Goal: Navigation & Orientation: Find specific page/section

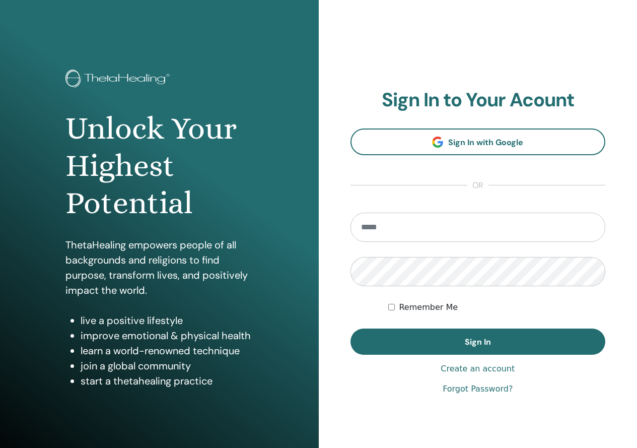
click at [506, 232] on input "email" at bounding box center [478, 227] width 255 height 29
type input "**********"
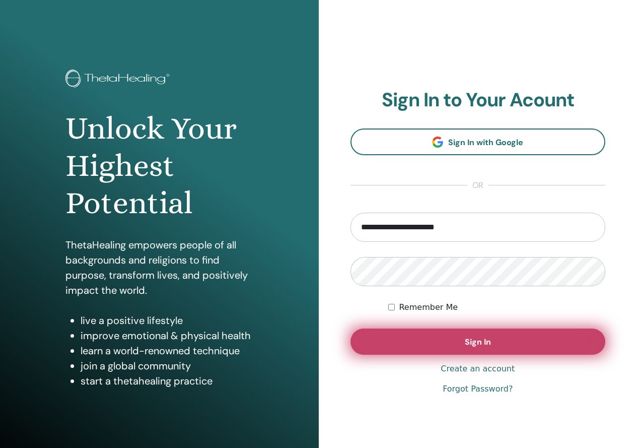
click at [450, 346] on button "Sign In" at bounding box center [478, 341] width 255 height 26
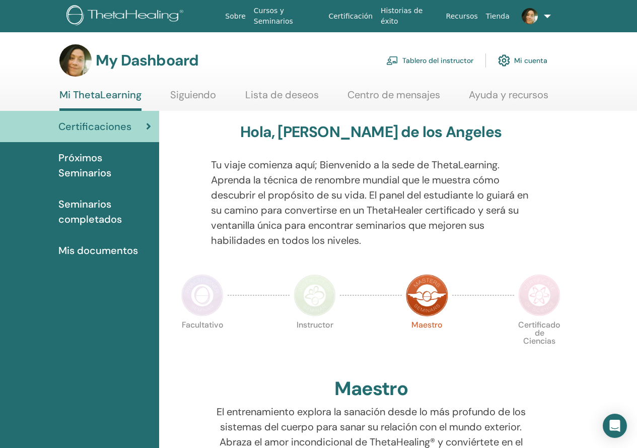
click at [392, 57] on img at bounding box center [392, 60] width 12 height 9
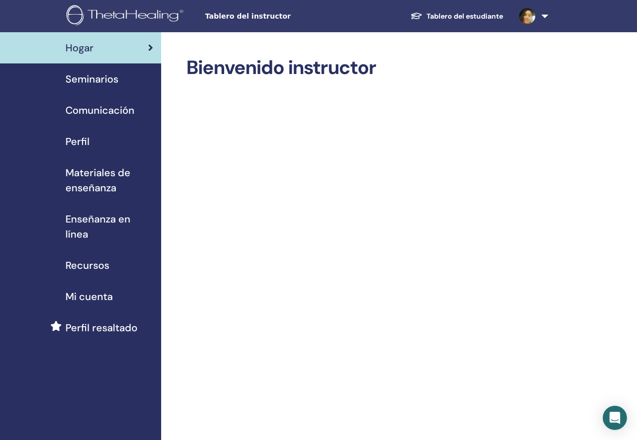
click at [136, 87] on link "Seminarios" at bounding box center [80, 78] width 161 height 31
click at [129, 83] on div "Seminarios" at bounding box center [80, 79] width 145 height 15
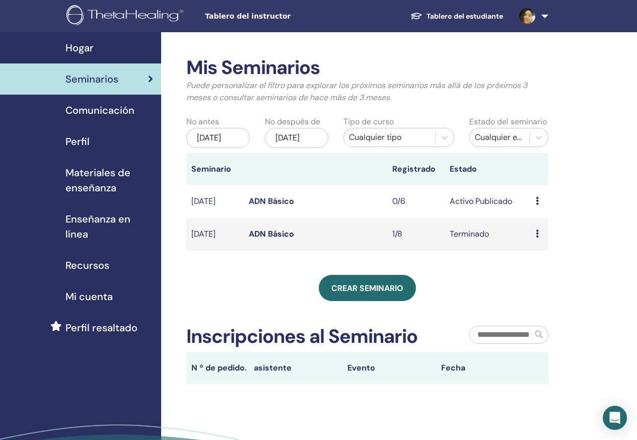
click at [120, 105] on span "Comunicación" at bounding box center [99, 110] width 69 height 15
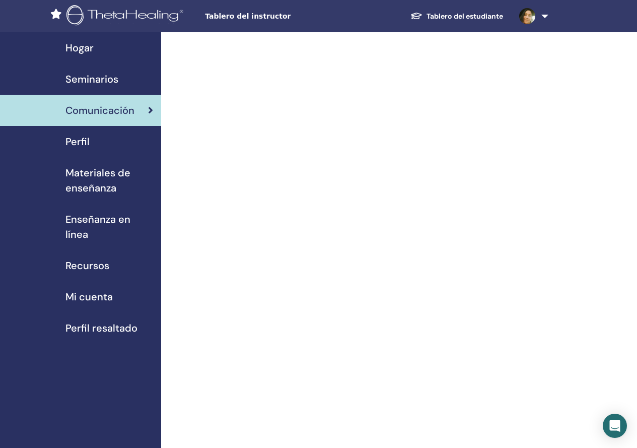
click at [109, 144] on div "Perfil" at bounding box center [80, 141] width 145 height 15
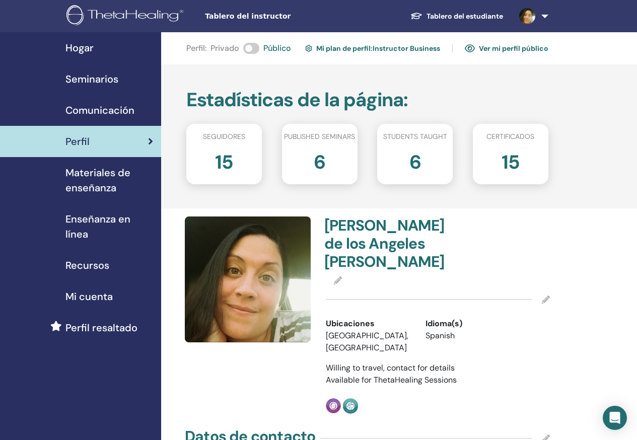
click at [71, 182] on span "Materiales de enseñanza" at bounding box center [109, 180] width 88 height 30
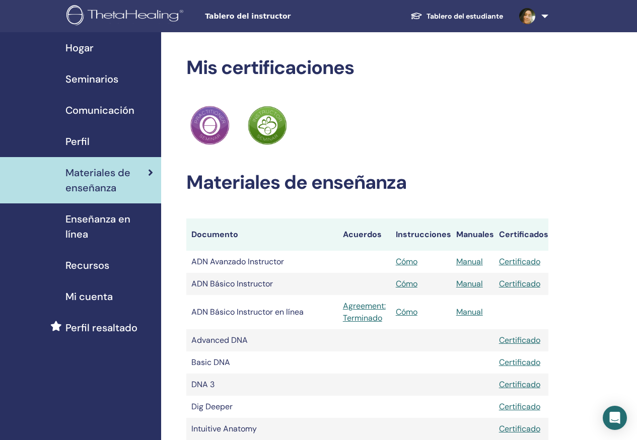
click at [102, 214] on span "Enseñanza en línea" at bounding box center [109, 227] width 88 height 30
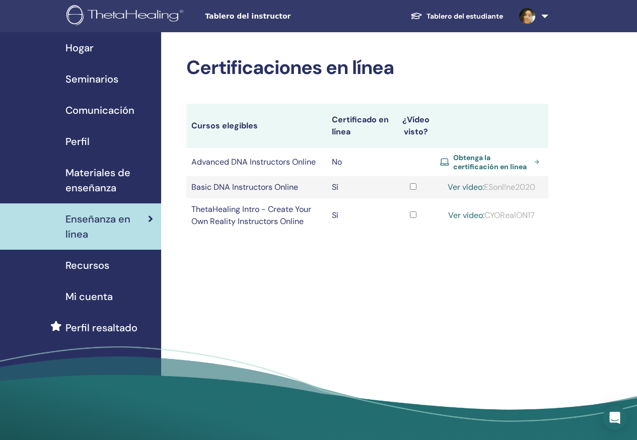
click at [98, 275] on link "Recursos" at bounding box center [80, 265] width 161 height 31
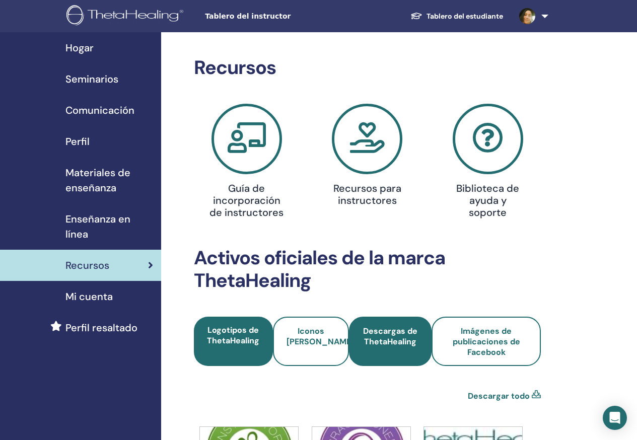
scroll to position [151, 0]
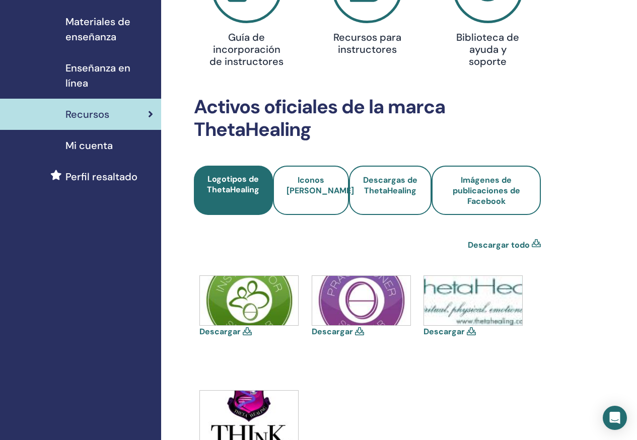
click at [68, 146] on span "Mi cuenta" at bounding box center [88, 145] width 47 height 15
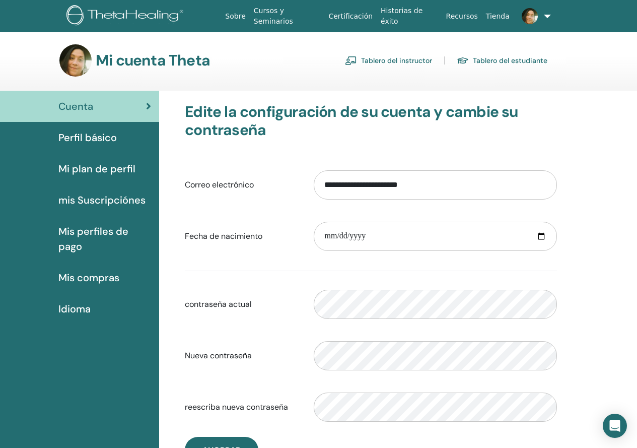
click at [411, 64] on link "Tablero del instructor" at bounding box center [388, 60] width 87 height 16
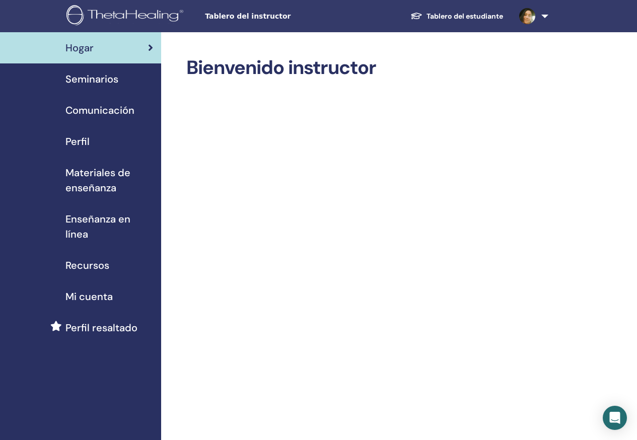
click at [108, 335] on span "Perfil resaltado" at bounding box center [101, 327] width 72 height 15
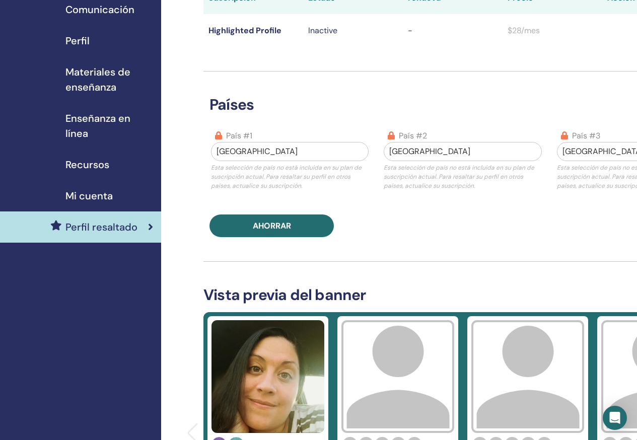
scroll to position [252, 0]
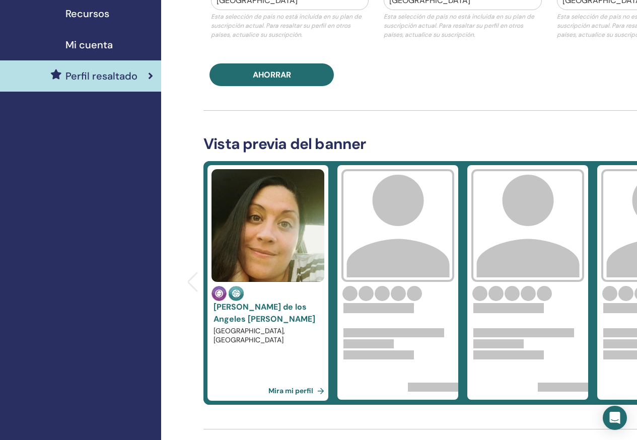
click at [300, 392] on link "Mira mi perfil" at bounding box center [299, 391] width 60 height 20
